Goal: Transaction & Acquisition: Purchase product/service

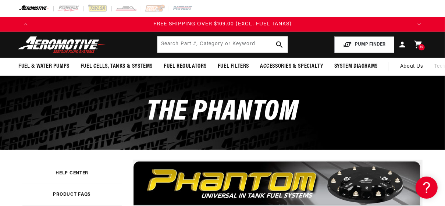
click at [417, 40] on icon at bounding box center [419, 45] width 10 height 10
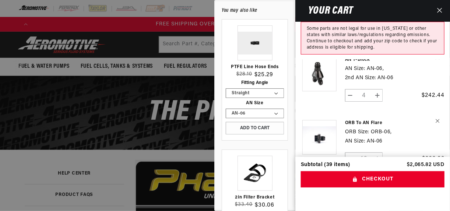
scroll to position [342, 0]
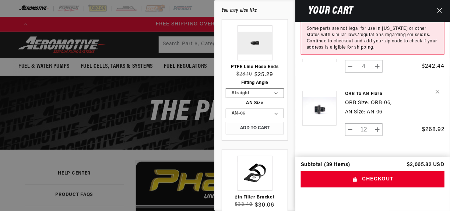
click at [356, 99] on div "ORB Size: ORB-06," at bounding box center [381, 103] width 73 height 8
click at [365, 91] on link "ORB to AN Flare" at bounding box center [381, 94] width 73 height 6
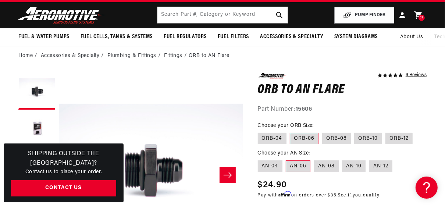
click at [419, 14] on icon at bounding box center [418, 15] width 7 height 8
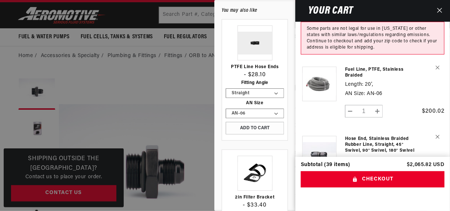
scroll to position [36, 0]
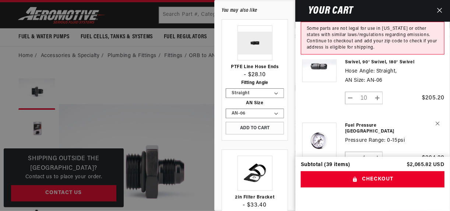
click at [351, 98] on button "Decrease quantity for Hose End, Stainless Braided Rubber Line, Straight, 45° Sw…" at bounding box center [350, 98] width 10 height 13
type input "9"
click at [351, 98] on form "Product image Product Total Quantity Fuel Line, PTFE, Stainless Braided Length:…" at bounding box center [372, 194] width 155 height 447
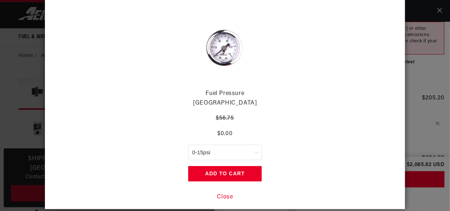
click at [221, 192] on button "Close" at bounding box center [225, 197] width 16 height 10
click at [217, 192] on button "Close" at bounding box center [225, 197] width 16 height 10
click at [219, 192] on button "Close" at bounding box center [225, 197] width 16 height 10
click at [224, 192] on button "Close" at bounding box center [225, 197] width 16 height 10
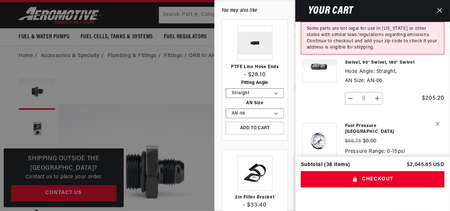
scroll to position [0, 1142]
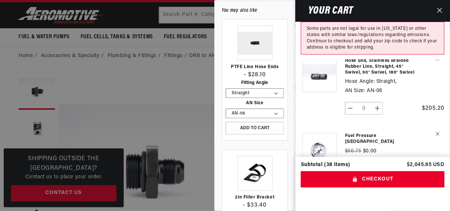
click at [350, 108] on button "Decrease quantity for Hose End, Stainless Braided Rubber Line, Straight, 45° Sw…" at bounding box center [350, 108] width 10 height 13
type input "8"
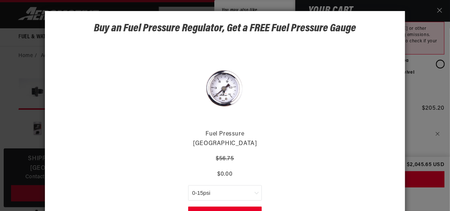
scroll to position [40, 0]
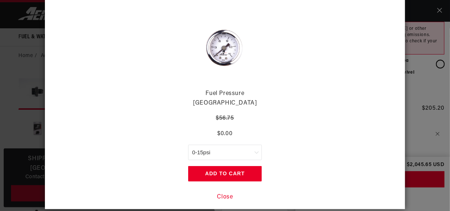
click at [220, 167] on button "Add to Cart" at bounding box center [225, 173] width 74 height 15
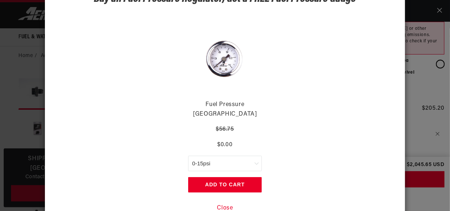
scroll to position [0, 767]
click at [225, 203] on button "Close" at bounding box center [225, 208] width 16 height 10
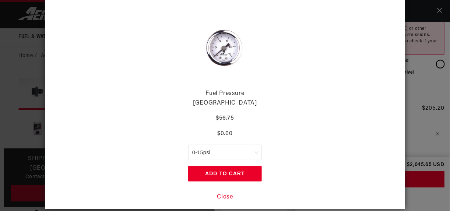
click at [238, 166] on button "Add to Cart" at bounding box center [225, 173] width 74 height 15
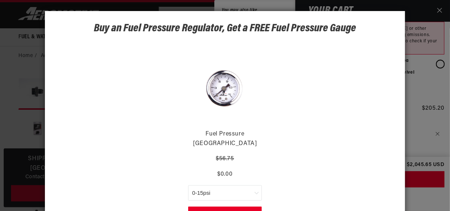
click at [231, 206] on button "Add to Cart" at bounding box center [225, 213] width 74 height 15
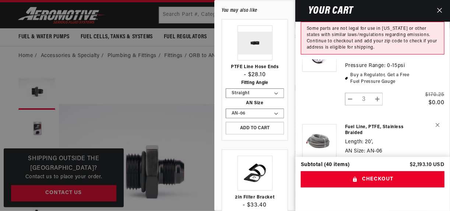
click at [376, 93] on button "Increase quantity for Fuel Pressure [GEOGRAPHIC_DATA]" at bounding box center [377, 99] width 10 height 13
type input "4"
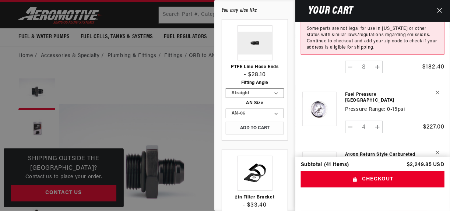
click at [349, 121] on button "Decrease quantity for Fuel Pressure [GEOGRAPHIC_DATA]" at bounding box center [350, 127] width 10 height 13
type input "3"
click at [349, 114] on form "Product image Product Total Quantity Fuel Pressure Gauges Regular price $56.75 …" at bounding box center [372, 127] width 155 height 549
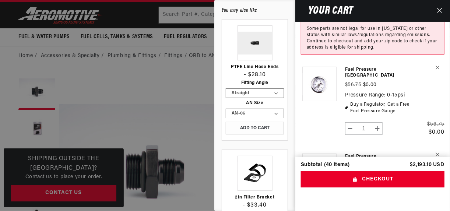
click at [352, 124] on button "Decrease quantity for Fuel Pressure [GEOGRAPHIC_DATA]" at bounding box center [350, 128] width 10 height 13
type input "0"
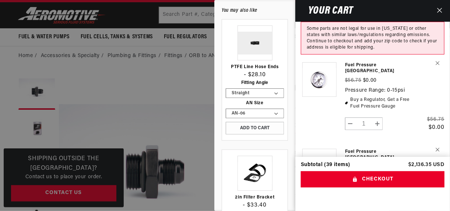
click at [349, 117] on button "Decrease quantity for Fuel Pressure [GEOGRAPHIC_DATA]" at bounding box center [350, 123] width 10 height 13
type input "0"
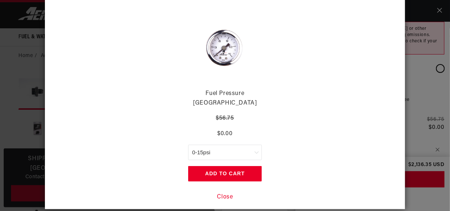
click at [220, 192] on button "Close" at bounding box center [225, 197] width 16 height 10
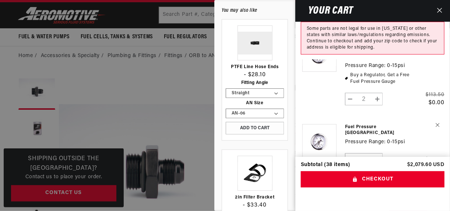
click at [349, 93] on button "Decrease quantity for Fuel Pressure [GEOGRAPHIC_DATA]" at bounding box center [350, 99] width 10 height 13
type input "1"
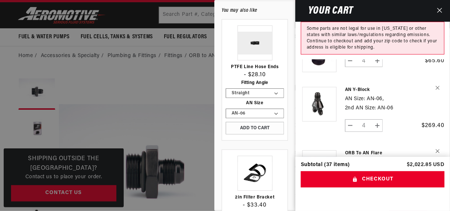
click at [350, 119] on button "Decrease quantity for AN Y-Block" at bounding box center [350, 125] width 10 height 13
type input "3"
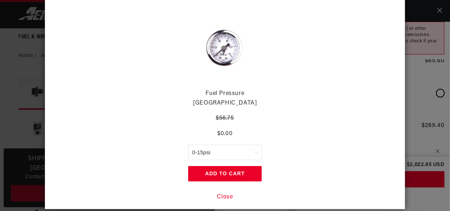
click at [217, 192] on button "Close" at bounding box center [225, 197] width 16 height 10
click at [218, 192] on button "Close" at bounding box center [225, 197] width 16 height 10
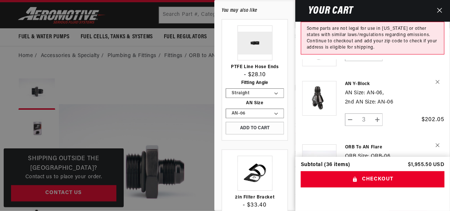
click at [353, 113] on button "Decrease quantity for AN Y-Block" at bounding box center [350, 119] width 10 height 13
type input "2"
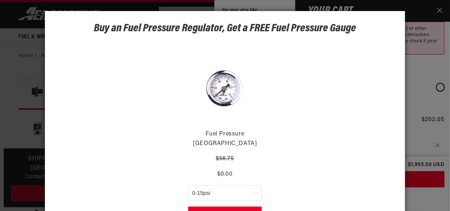
scroll to position [40, 0]
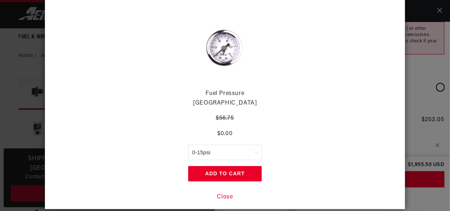
click at [226, 192] on button "Close" at bounding box center [225, 197] width 16 height 10
click at [225, 192] on button "Close" at bounding box center [225, 197] width 16 height 10
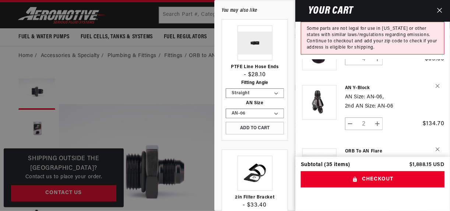
scroll to position [0, 85]
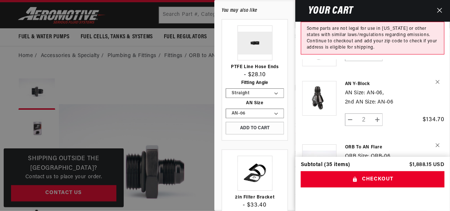
click at [350, 113] on button "Decrease quantity for AN Y-Block" at bounding box center [350, 119] width 10 height 13
type input "1"
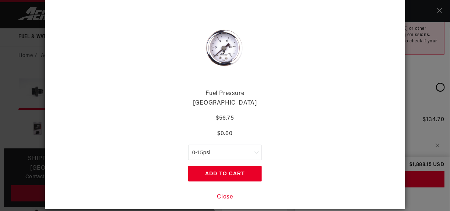
click at [222, 192] on button "Close" at bounding box center [225, 197] width 16 height 10
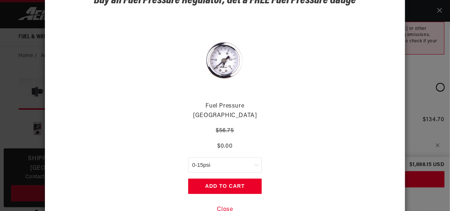
scroll to position [40, 0]
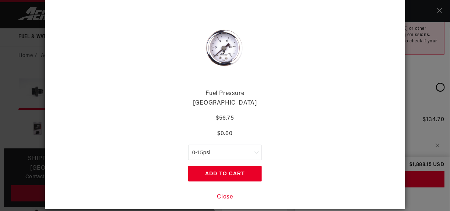
click at [227, 192] on button "Close" at bounding box center [225, 197] width 16 height 10
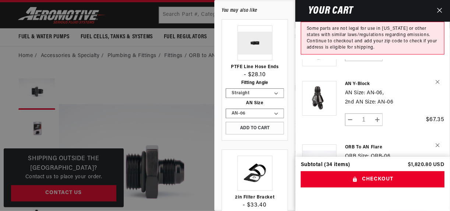
scroll to position [0, 0]
click at [349, 113] on button "Decrease quantity for AN Y-Block" at bounding box center [350, 119] width 10 height 13
type input "0"
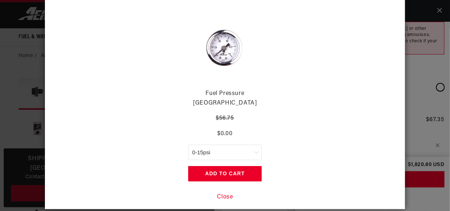
scroll to position [0, 767]
click at [223, 192] on button "Close" at bounding box center [225, 197] width 16 height 10
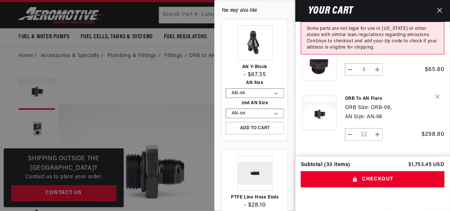
click at [350, 128] on button "Decrease quantity for ORB to AN Flare" at bounding box center [350, 134] width 10 height 13
type input "11"
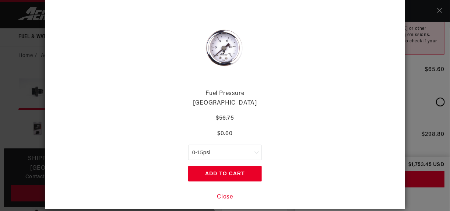
scroll to position [0, 767]
click at [224, 192] on button "Close" at bounding box center [225, 197] width 16 height 10
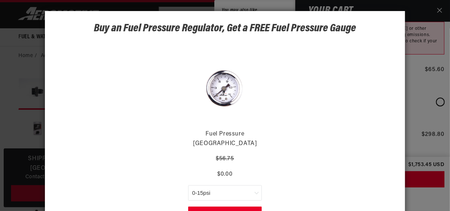
scroll to position [40, 0]
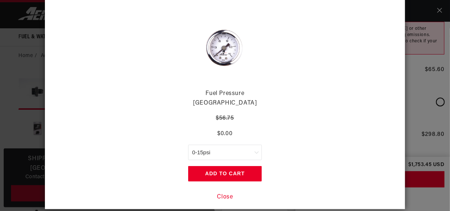
click at [227, 192] on button "Close" at bounding box center [225, 197] width 16 height 10
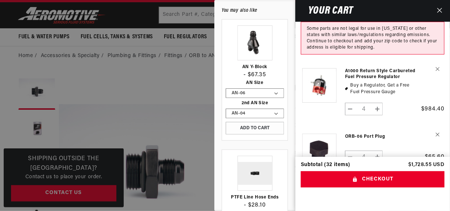
scroll to position [403, 0]
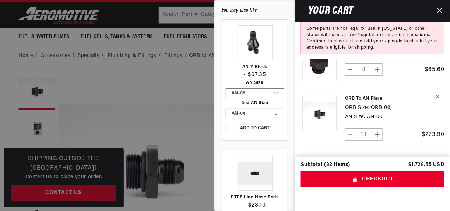
click at [352, 128] on button "Decrease quantity for ORB to AN Flare" at bounding box center [350, 134] width 10 height 13
type input "10"
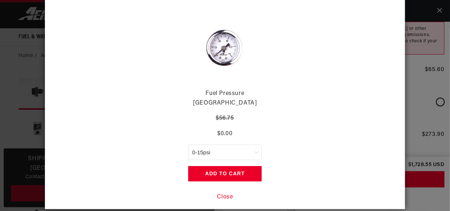
scroll to position [0, 0]
click at [225, 192] on button "Close" at bounding box center [225, 197] width 16 height 10
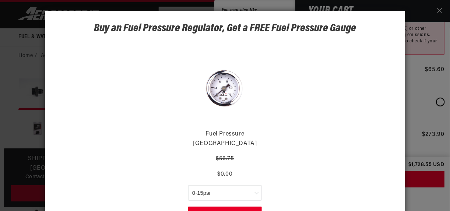
scroll to position [40, 0]
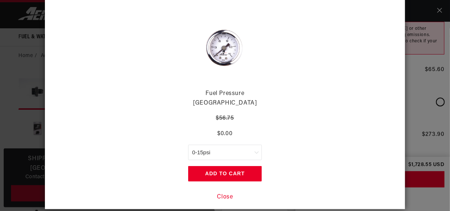
click at [218, 192] on button "Close" at bounding box center [225, 197] width 16 height 10
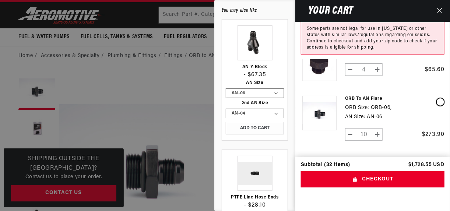
scroll to position [0, 205]
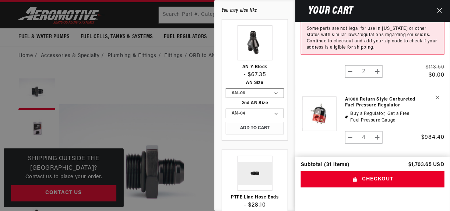
scroll to position [403, 0]
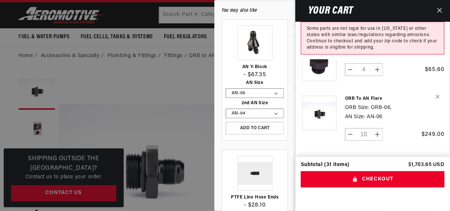
click at [348, 128] on button "Decrease quantity for ORB to AN Flare" at bounding box center [350, 134] width 10 height 13
type input "9"
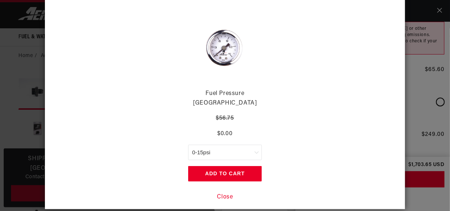
scroll to position [0, 767]
click at [223, 192] on button "Close" at bounding box center [225, 197] width 16 height 10
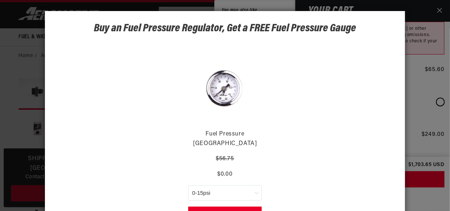
scroll to position [40, 0]
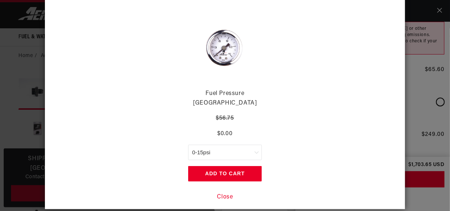
click at [227, 192] on button "Close" at bounding box center [225, 197] width 16 height 10
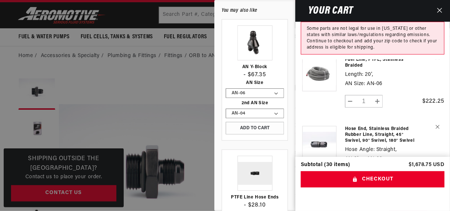
scroll to position [403, 0]
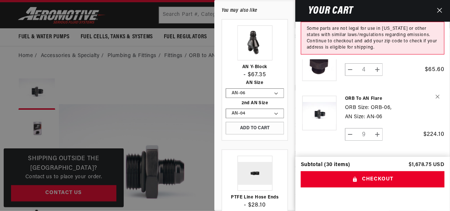
click at [351, 128] on button "Decrease quantity for ORB to AN Flare" at bounding box center [350, 134] width 10 height 13
type input "8"
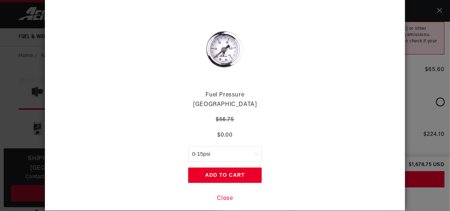
scroll to position [0, 383]
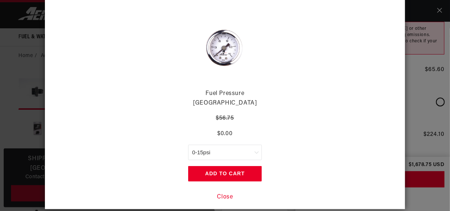
click at [223, 192] on button "Close" at bounding box center [225, 197] width 16 height 10
click at [226, 192] on button "Close" at bounding box center [225, 197] width 16 height 10
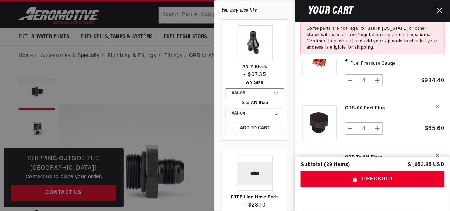
scroll to position [0, 767]
click at [350, 122] on button "Decrease quantity for ORB-06 Port Plug" at bounding box center [350, 128] width 10 height 13
type input "3"
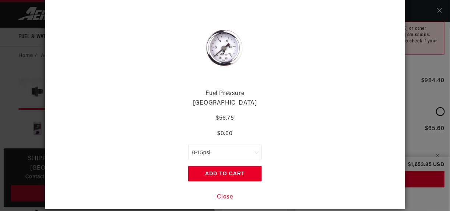
scroll to position [0, 1150]
click at [224, 192] on button "Close" at bounding box center [225, 197] width 16 height 10
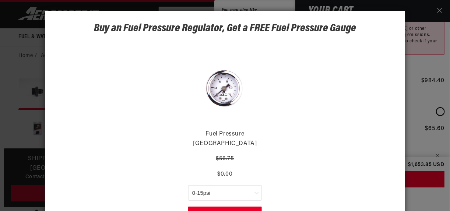
scroll to position [40, 0]
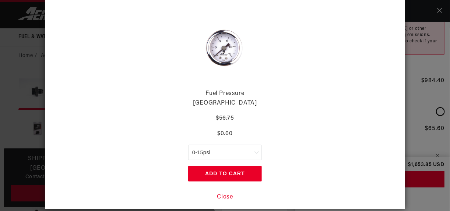
click at [218, 192] on button "Close" at bounding box center [225, 197] width 16 height 10
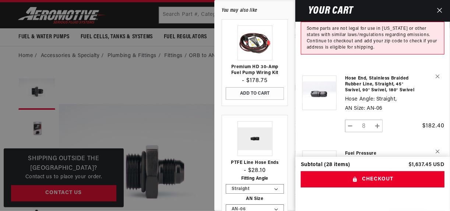
scroll to position [0, 767]
click at [349, 120] on button "Decrease quantity for Hose End, Stainless Braided Rubber Line, Straight, 45° Sw…" at bounding box center [350, 126] width 10 height 13
type input "7"
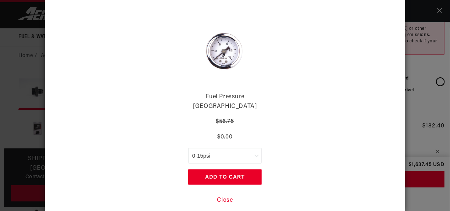
scroll to position [40, 0]
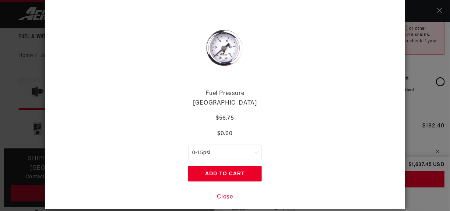
click at [224, 192] on button "Close" at bounding box center [225, 197] width 16 height 10
click at [222, 192] on button "Close" at bounding box center [225, 197] width 16 height 10
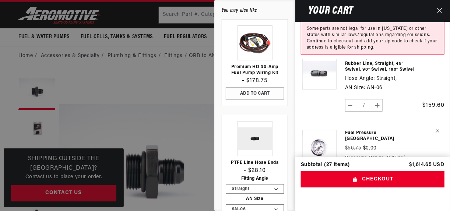
scroll to position [0, 767]
click at [350, 99] on button "Decrease quantity for Hose End, Stainless Braided Rubber Line, Straight, 45° Sw…" at bounding box center [350, 105] width 10 height 13
type input "6"
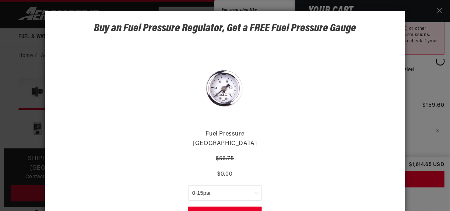
scroll to position [40, 0]
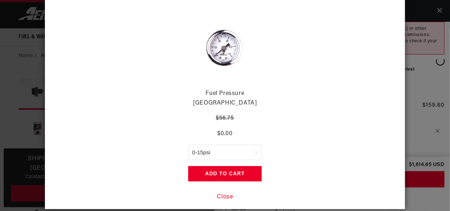
click at [222, 192] on button "Close" at bounding box center [225, 197] width 16 height 10
click at [224, 192] on button "Close" at bounding box center [225, 197] width 16 height 10
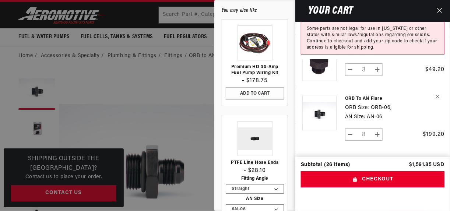
scroll to position [0, 767]
click at [376, 128] on button "Increase quantity for ORB to AN Flare" at bounding box center [377, 134] width 10 height 13
type input "9"
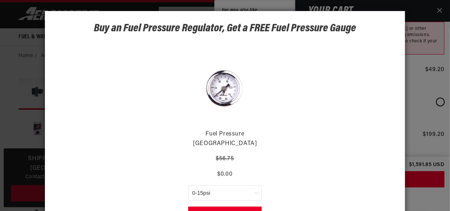
click at [376, 124] on dialog "Buy an Fuel Pressure Regulator, Get a FREE Fuel Pressure Gauge Fuel Pressure Ga…" at bounding box center [225, 130] width 360 height 238
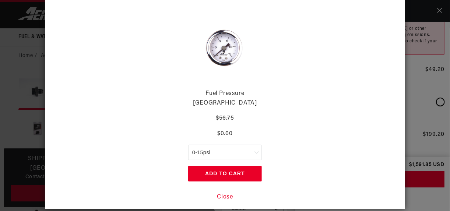
click at [226, 192] on button "Close" at bounding box center [225, 197] width 16 height 10
click at [227, 192] on button "Close" at bounding box center [225, 197] width 16 height 10
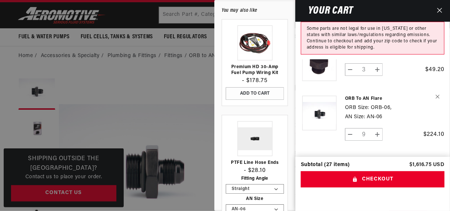
scroll to position [0, 0]
click at [377, 128] on button "Increase quantity for ORB to AN Flare" at bounding box center [377, 134] width 10 height 13
type input "10"
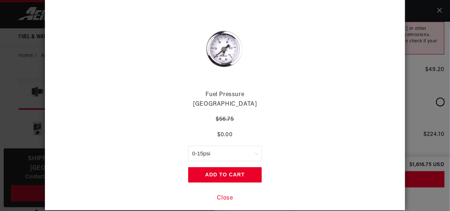
scroll to position [40, 0]
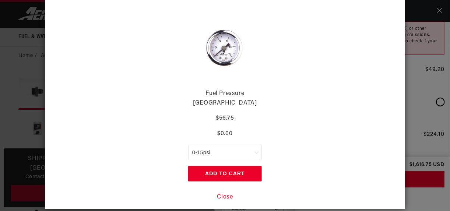
click at [221, 192] on button "Close" at bounding box center [225, 197] width 16 height 10
click at [227, 192] on button "Close" at bounding box center [225, 197] width 16 height 10
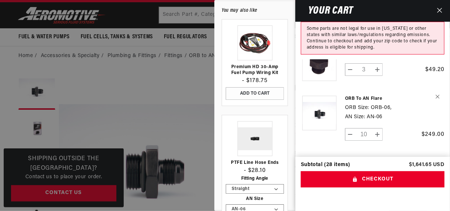
scroll to position [0, 767]
click at [378, 128] on button "Increase quantity for ORB to AN Flare" at bounding box center [377, 134] width 10 height 13
type input "11"
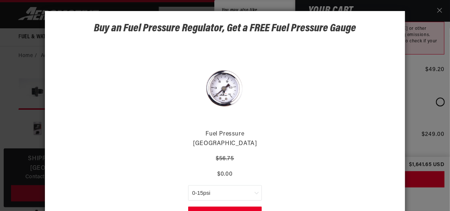
scroll to position [40, 0]
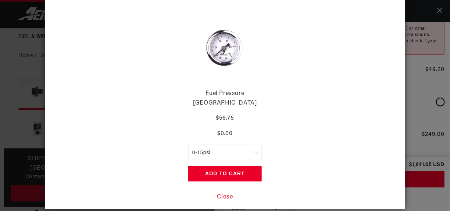
click at [231, 185] on dialog "Buy an Fuel Pressure Regulator, Get a FREE Fuel Pressure Gauge Fuel Pressure Ga…" at bounding box center [225, 90] width 360 height 238
click at [227, 192] on button "Close" at bounding box center [225, 197] width 16 height 10
click at [226, 192] on button "Close" at bounding box center [225, 197] width 16 height 10
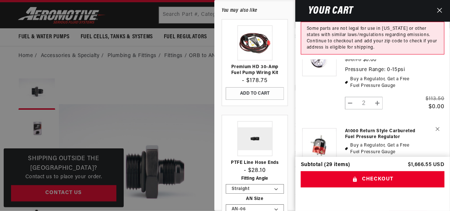
scroll to position [403, 0]
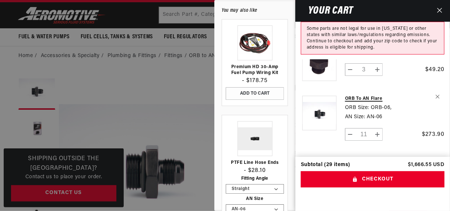
click at [368, 96] on link "ORB to AN Flare" at bounding box center [381, 99] width 73 height 6
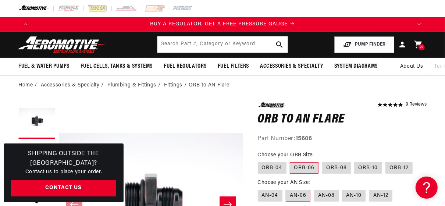
click at [418, 40] on icon at bounding box center [419, 45] width 10 height 10
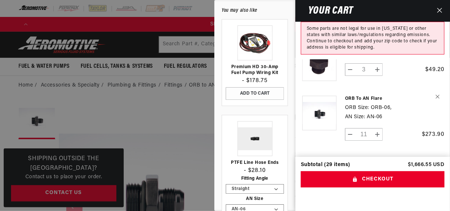
scroll to position [0, 767]
click at [365, 96] on link "ORB to AN Flare" at bounding box center [381, 99] width 73 height 6
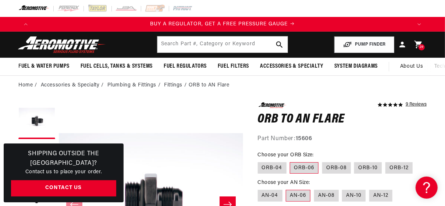
click at [417, 42] on icon at bounding box center [418, 45] width 7 height 8
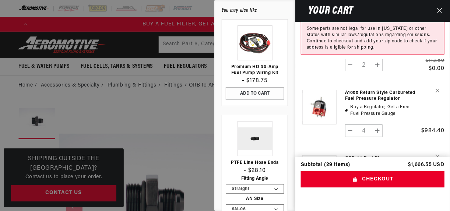
click at [438, 11] on icon "Close" at bounding box center [439, 10] width 5 height 5
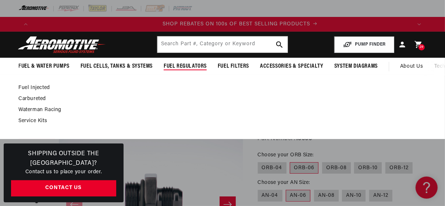
scroll to position [0, 758]
click at [26, 97] on link "Carbureted" at bounding box center [218, 99] width 401 height 7
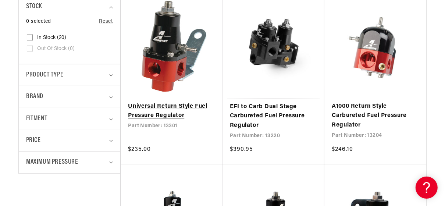
click at [167, 109] on link "Universal Return Style Fuel Pressure Regulator" at bounding box center [171, 111] width 87 height 19
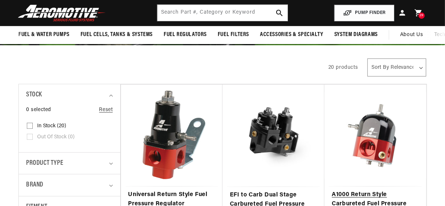
scroll to position [118, 0]
click at [418, 68] on select "Sort By Relevance Sort By Price, Low to High Sort By Price, High to Low" at bounding box center [397, 67] width 59 height 18
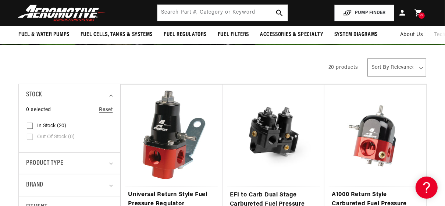
scroll to position [0, 0]
select select "price-ascending"
click at [368, 58] on select "Sort By Relevance Sort By Price, Low to High Sort By Price, High to Low" at bounding box center [397, 67] width 59 height 18
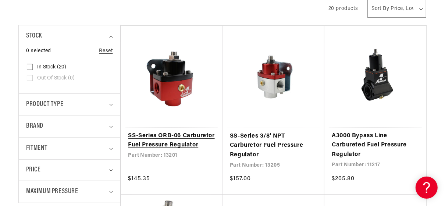
click at [146, 146] on link "SS-Series ORB-06 Carburetor Fuel Pressure Regulator" at bounding box center [171, 140] width 87 height 19
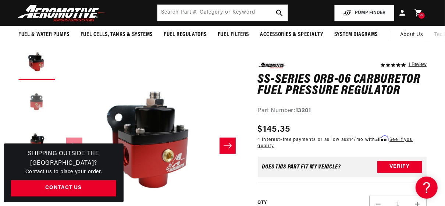
click at [35, 105] on button "Load image 2 in gallery view" at bounding box center [36, 102] width 37 height 37
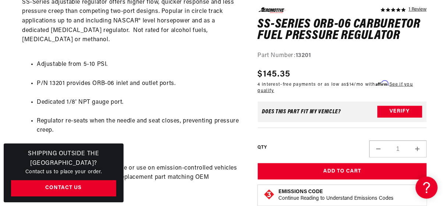
scroll to position [0, 262]
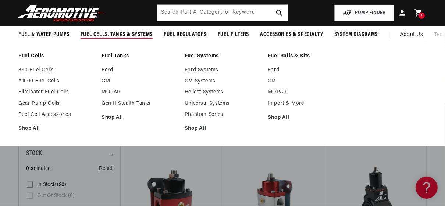
scroll to position [0, 1137]
click at [206, 116] on link "Phantom Series" at bounding box center [223, 114] width 76 height 7
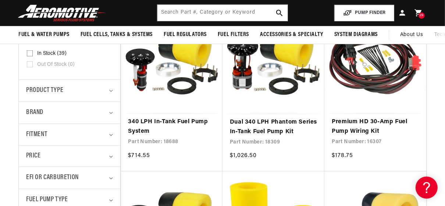
scroll to position [0, 379]
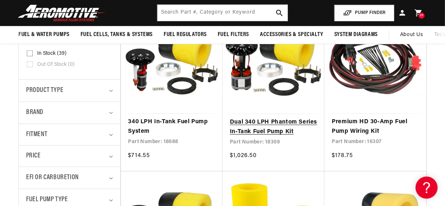
click at [260, 123] on link "Dual 340 LPH Phantom Series In-Tank Fuel Pump Kit" at bounding box center [273, 127] width 87 height 19
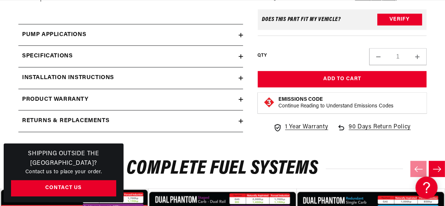
click at [239, 78] on icon at bounding box center [241, 78] width 4 height 0
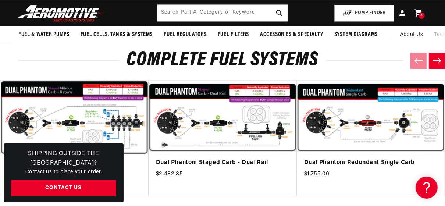
scroll to position [0, 758]
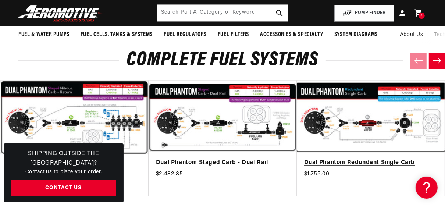
click at [369, 158] on link "Dual Phantom Redundant Single Carb" at bounding box center [367, 163] width 126 height 10
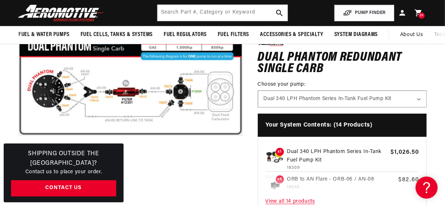
scroll to position [0, 379]
click at [235, 15] on input "text" at bounding box center [222, 13] width 131 height 16
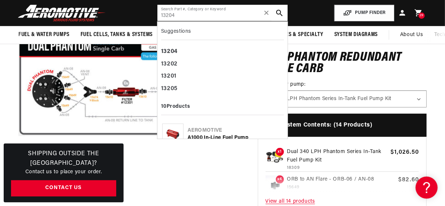
scroll to position [0, 758]
type input "13204"
click at [276, 10] on button "search button" at bounding box center [279, 13] width 16 height 16
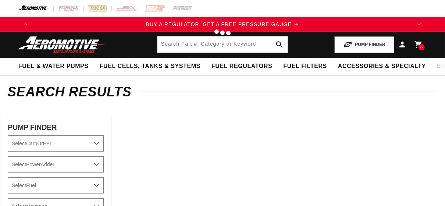
scroll to position [147, 0]
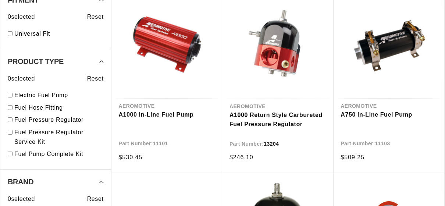
type input "13204"
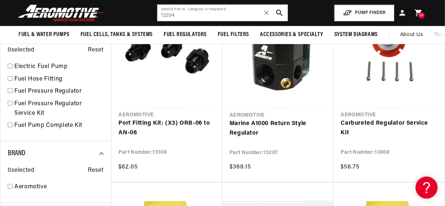
scroll to position [118, 0]
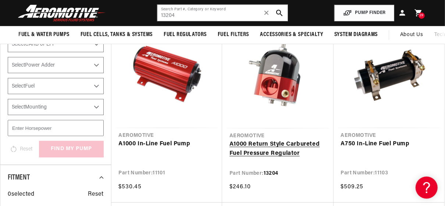
click at [275, 146] on link "A1000 Return Style Carbureted Fuel Pressure Regulator" at bounding box center [278, 149] width 97 height 19
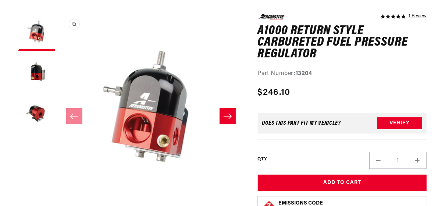
scroll to position [118, 0]
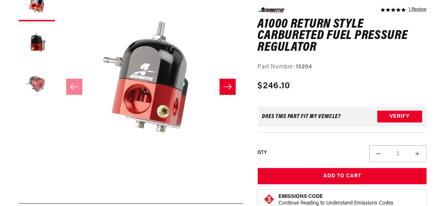
click at [38, 83] on button "Load image 3 in gallery view" at bounding box center [36, 83] width 37 height 37
click at [230, 85] on icon "Slide right" at bounding box center [227, 86] width 9 height 7
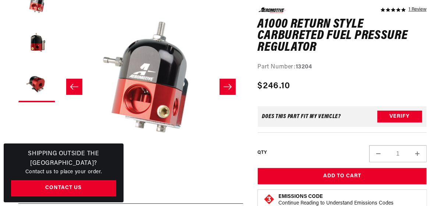
click at [230, 85] on icon "Slide right" at bounding box center [227, 86] width 9 height 7
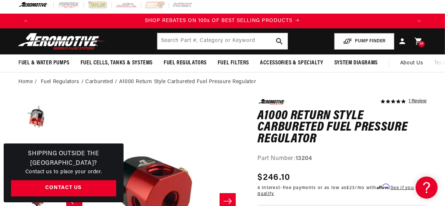
scroll to position [0, 0]
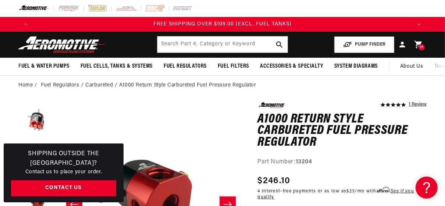
click at [417, 44] on icon at bounding box center [418, 45] width 7 height 8
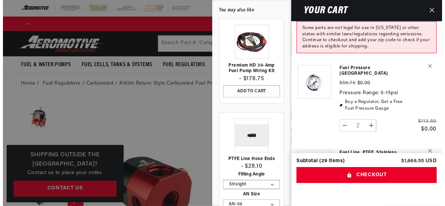
scroll to position [0, 390]
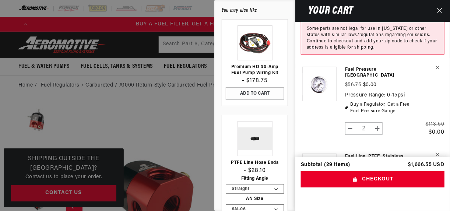
click at [439, 13] on icon "Close" at bounding box center [439, 10] width 5 height 5
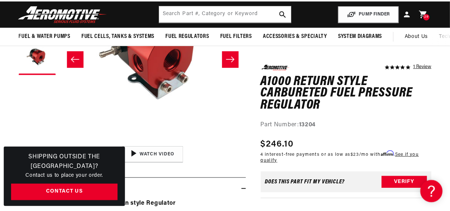
scroll to position [0, 379]
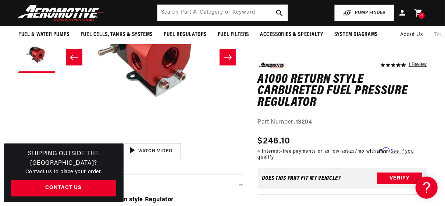
click at [418, 11] on icon at bounding box center [418, 13] width 7 height 8
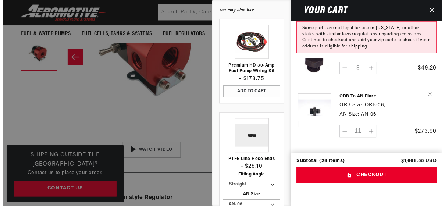
scroll to position [0, 0]
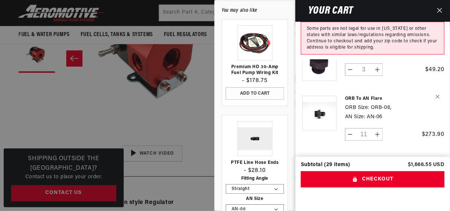
click at [441, 10] on icon "Close" at bounding box center [439, 10] width 5 height 5
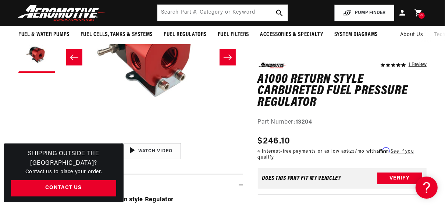
scroll to position [0, 368]
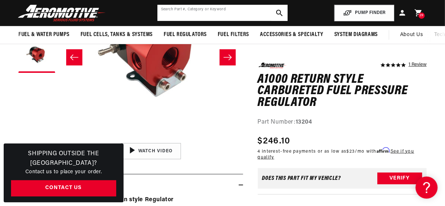
click at [228, 13] on input "text" at bounding box center [222, 13] width 131 height 16
type input "16606"
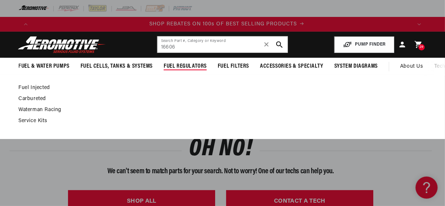
scroll to position [0, 758]
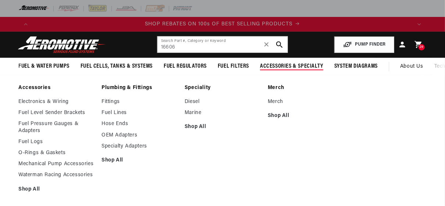
click at [290, 65] on span "Accessories & Specialty" at bounding box center [291, 67] width 63 height 8
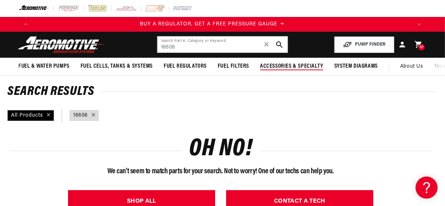
scroll to position [0, 0]
click at [285, 67] on span "Accessories & Specialty" at bounding box center [291, 67] width 63 height 8
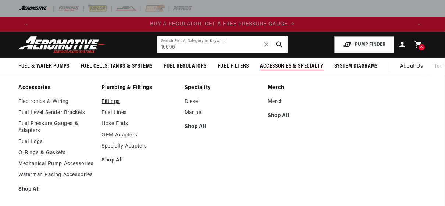
click at [110, 101] on link "Fittings" at bounding box center [140, 102] width 76 height 7
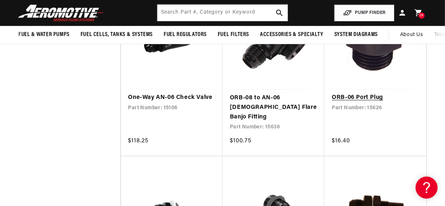
click at [365, 100] on link "ORB-06 Port Plug" at bounding box center [375, 98] width 87 height 10
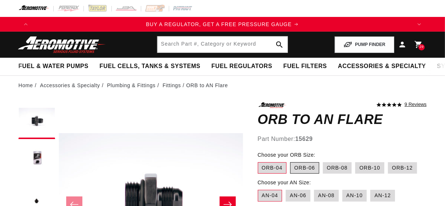
click at [300, 167] on label "ORB-06" at bounding box center [304, 168] width 29 height 12
click at [291, 161] on input "ORB-06" at bounding box center [290, 161] width 0 height 0
radio input "true"
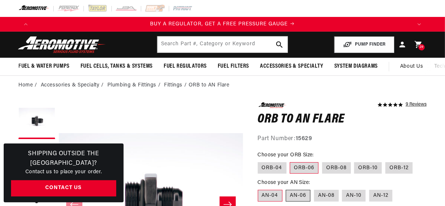
click at [297, 197] on label "AN-06" at bounding box center [298, 196] width 25 height 12
click at [287, 189] on input "AN-06" at bounding box center [286, 188] width 0 height 0
radio input "true"
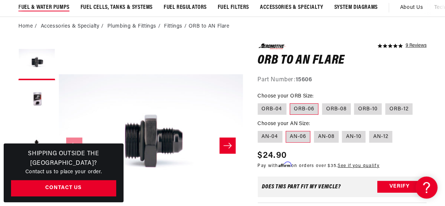
scroll to position [0, 379]
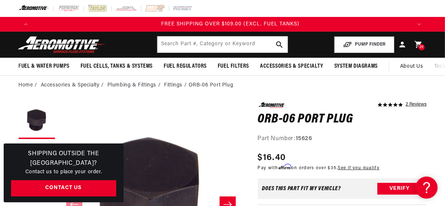
scroll to position [0, 1137]
